Goal: Information Seeking & Learning: Learn about a topic

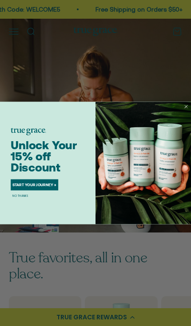
click at [189, 108] on circle "Close dialog" at bounding box center [186, 106] width 6 height 6
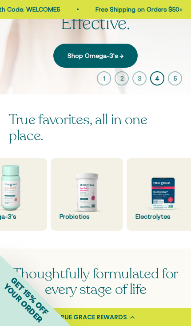
scroll to position [0, 112]
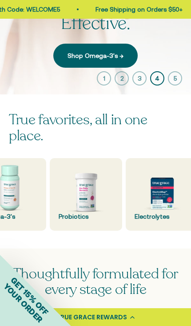
click at [90, 203] on img at bounding box center [86, 194] width 73 height 73
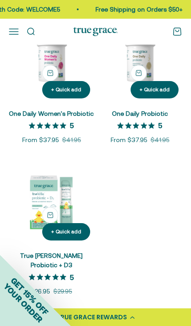
scroll to position [165, 0]
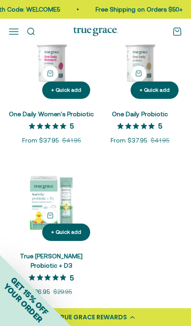
click at [48, 101] on img at bounding box center [51, 59] width 85 height 85
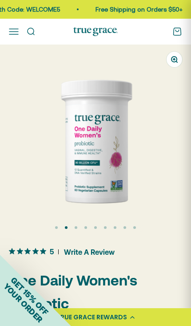
scroll to position [0, 192]
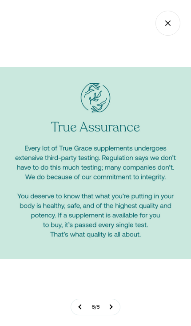
click at [171, 24] on icon "Close gallery" at bounding box center [168, 23] width 25 height 25
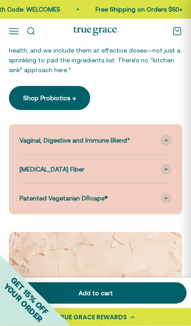
scroll to position [1080, 0]
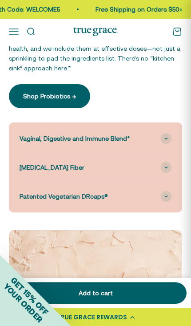
click at [170, 133] on span at bounding box center [166, 138] width 11 height 11
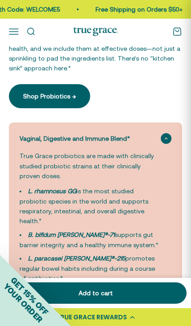
click at [168, 137] on icon at bounding box center [167, 138] width 4 height 3
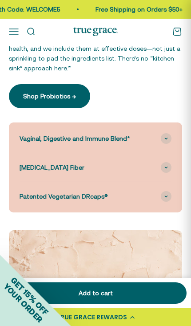
click at [170, 191] on span at bounding box center [166, 196] width 11 height 11
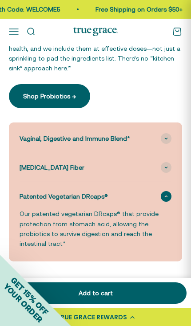
click at [170, 191] on span at bounding box center [166, 196] width 11 height 11
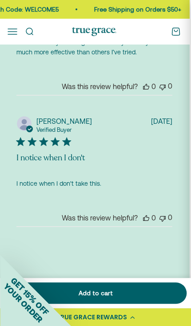
scroll to position [3031, 1]
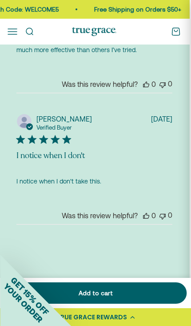
click at [13, 32] on button "Open navigation menu" at bounding box center [13, 32] width 10 height 10
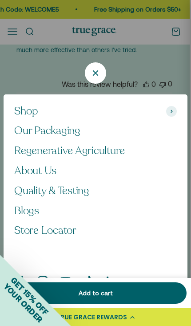
click at [31, 118] on span "Shop" at bounding box center [26, 111] width 24 height 13
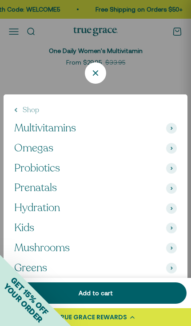
scroll to position [3579, 0]
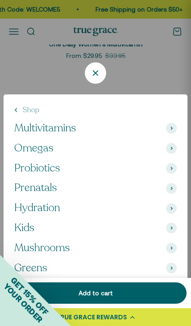
click at [42, 255] on span "Mushrooms" at bounding box center [42, 248] width 56 height 13
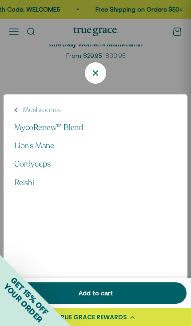
click at [16, 115] on button "Mushrooms" at bounding box center [36, 110] width 45 height 10
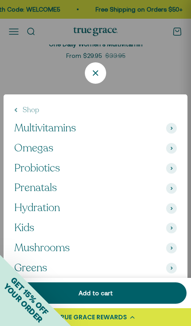
click at [172, 129] on icon at bounding box center [171, 128] width 1 height 3
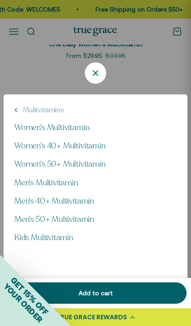
click at [25, 115] on button "Multivitamins" at bounding box center [38, 110] width 49 height 10
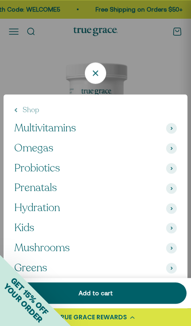
scroll to position [3628, 0]
click at [40, 275] on span "Greens" at bounding box center [30, 268] width 33 height 13
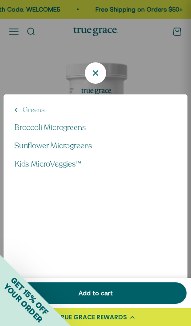
click at [29, 115] on button "Greens" at bounding box center [29, 110] width 30 height 10
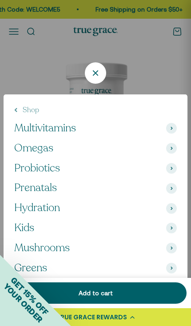
click at [181, 156] on div "Shop Multivitamins Omegas Probiotics Prenatals Hydration Kids Mushrooms" at bounding box center [96, 208] width 184 height 228
click at [174, 154] on span at bounding box center [171, 148] width 11 height 11
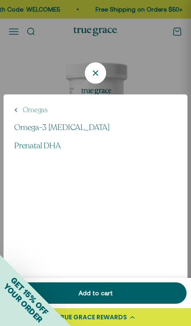
click at [26, 115] on button "Omegas" at bounding box center [30, 110] width 33 height 10
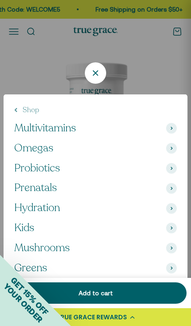
click at [175, 214] on span at bounding box center [171, 208] width 11 height 11
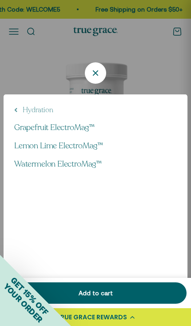
click at [18, 111] on div "Hydration Grapefruit ElectroMag™ Lemon Lime ElectroMag™ Watermelon ElectroMag™" at bounding box center [96, 208] width 184 height 228
click at [21, 115] on button "Hydration" at bounding box center [33, 110] width 39 height 10
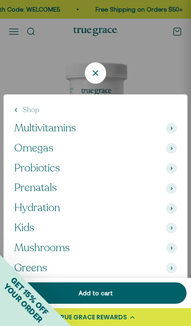
click at [96, 78] on icon "Close" at bounding box center [95, 73] width 11 height 11
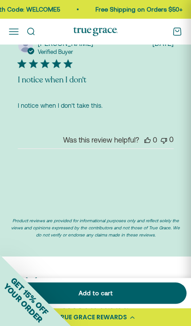
scroll to position [3106, 0]
